Goal: Task Accomplishment & Management: Manage account settings

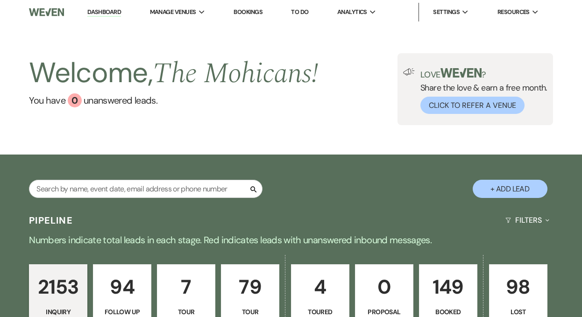
click at [99, 12] on link "Dashboard" at bounding box center [104, 12] width 34 height 9
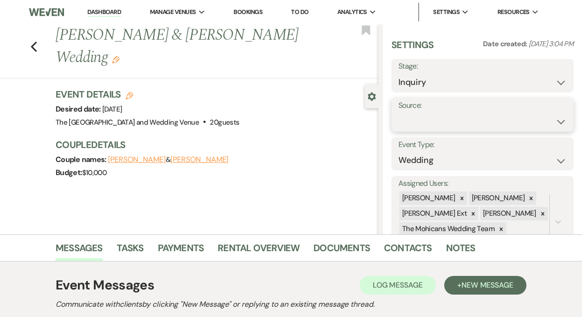
click at [461, 116] on select "Weven Venue Website Instagram Facebook Pinterest Google The Knot Wedding Wire H…" at bounding box center [483, 122] width 168 height 18
select select "5"
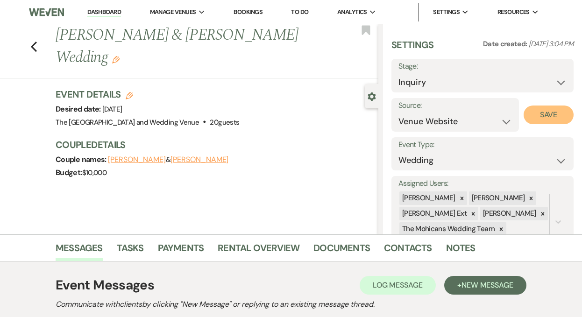
click at [535, 114] on button "Save" at bounding box center [549, 115] width 50 height 19
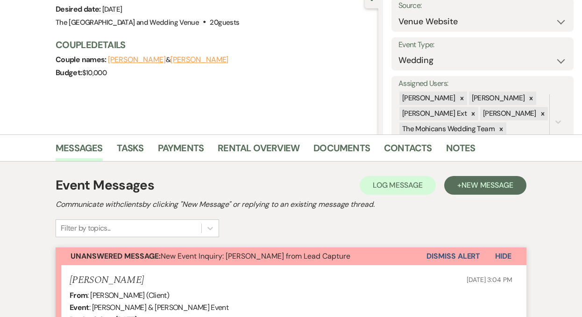
scroll to position [147, 0]
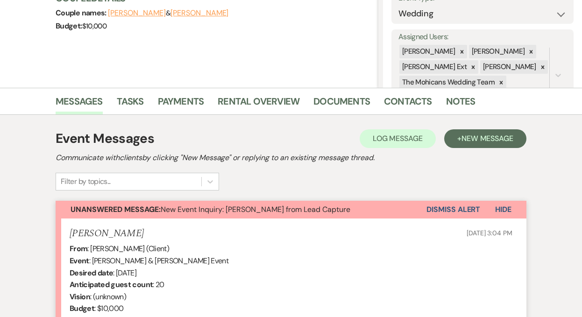
click at [448, 208] on button "Dismiss Alert" at bounding box center [454, 210] width 54 height 18
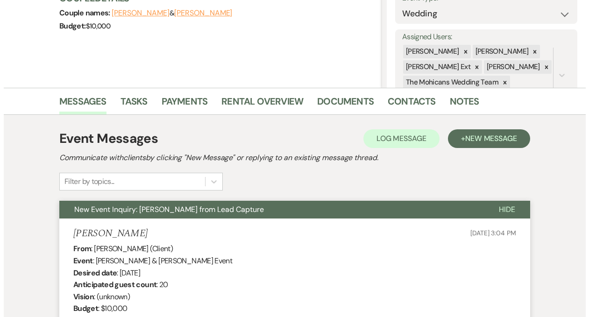
scroll to position [0, 0]
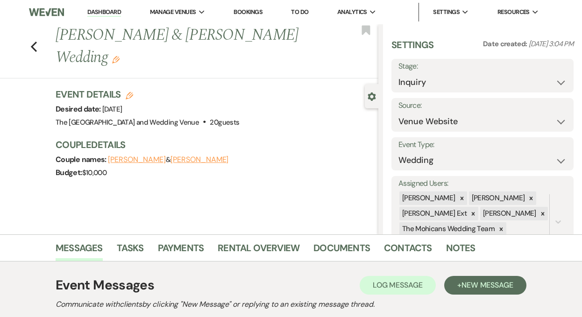
click at [107, 15] on link "Dashboard" at bounding box center [104, 12] width 34 height 9
